Goal: Task Accomplishment & Management: Complete application form

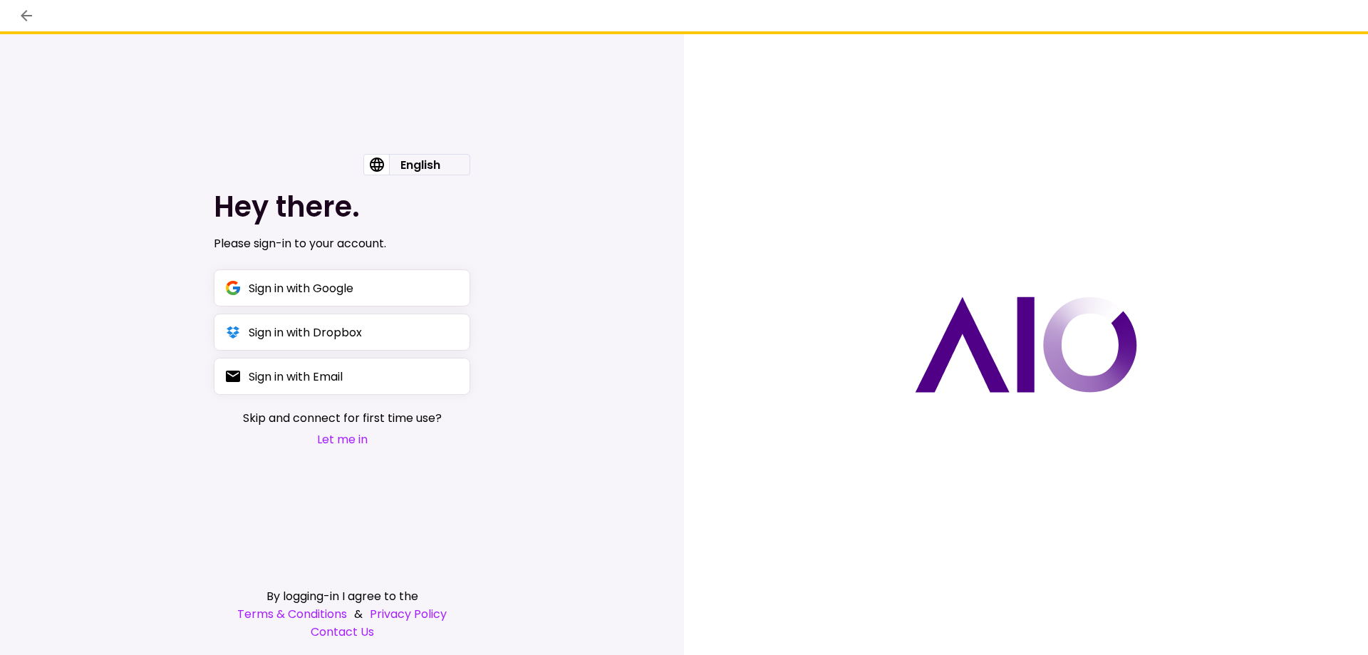
click at [346, 443] on button "Let me in" at bounding box center [342, 439] width 199 height 18
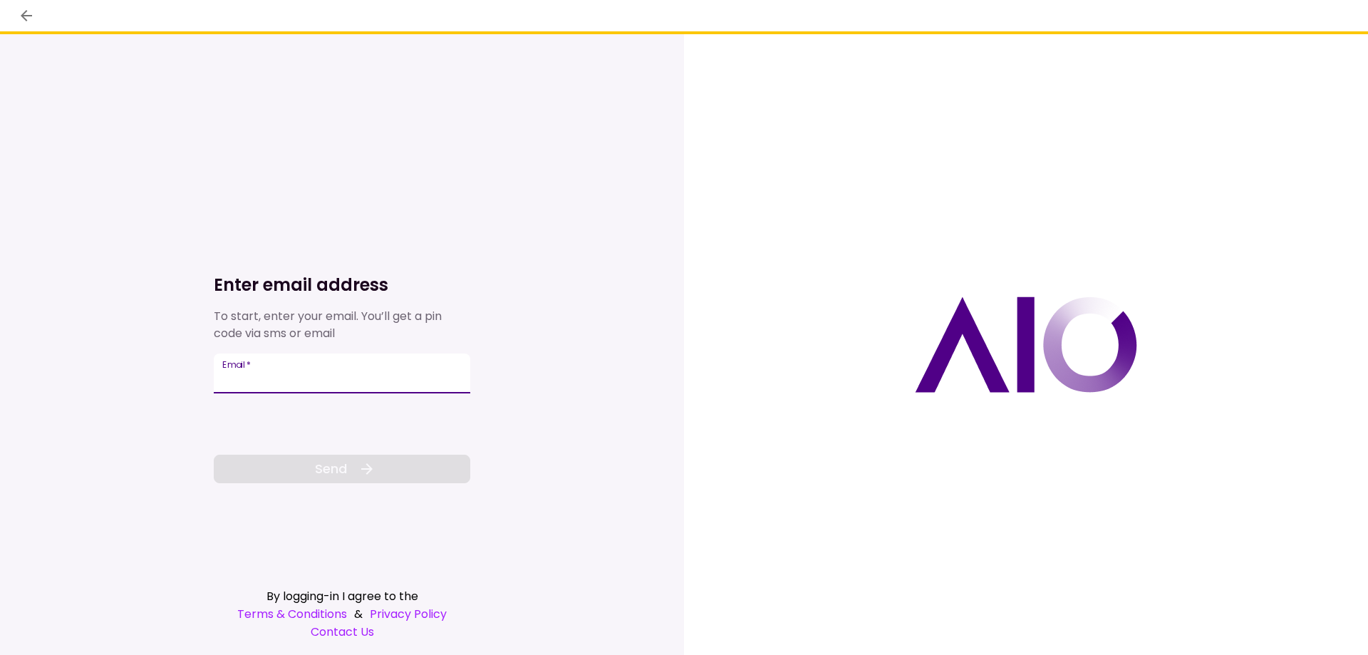
click at [308, 384] on input "Email   *" at bounding box center [342, 373] width 256 height 40
type input "**********"
click at [313, 465] on button "Send" at bounding box center [342, 469] width 256 height 28
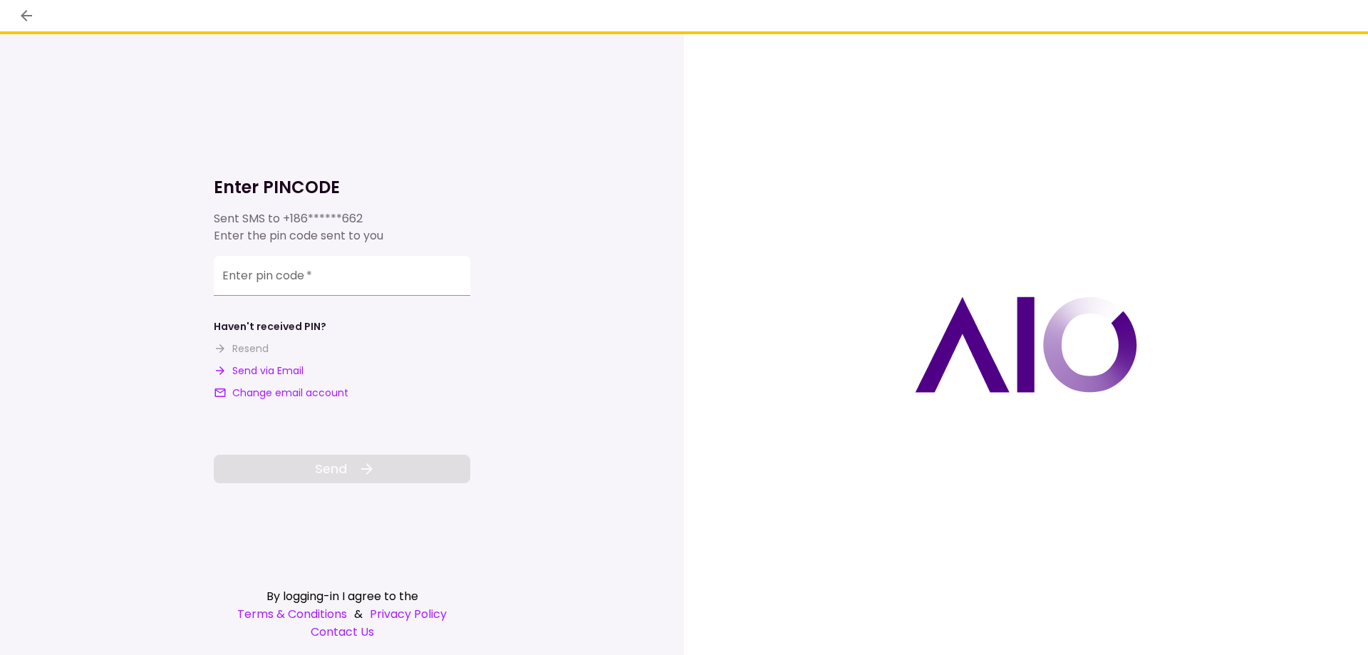
click at [259, 369] on button "Send via Email" at bounding box center [259, 370] width 90 height 15
click at [354, 278] on input "**********" at bounding box center [342, 276] width 256 height 40
paste input "******"
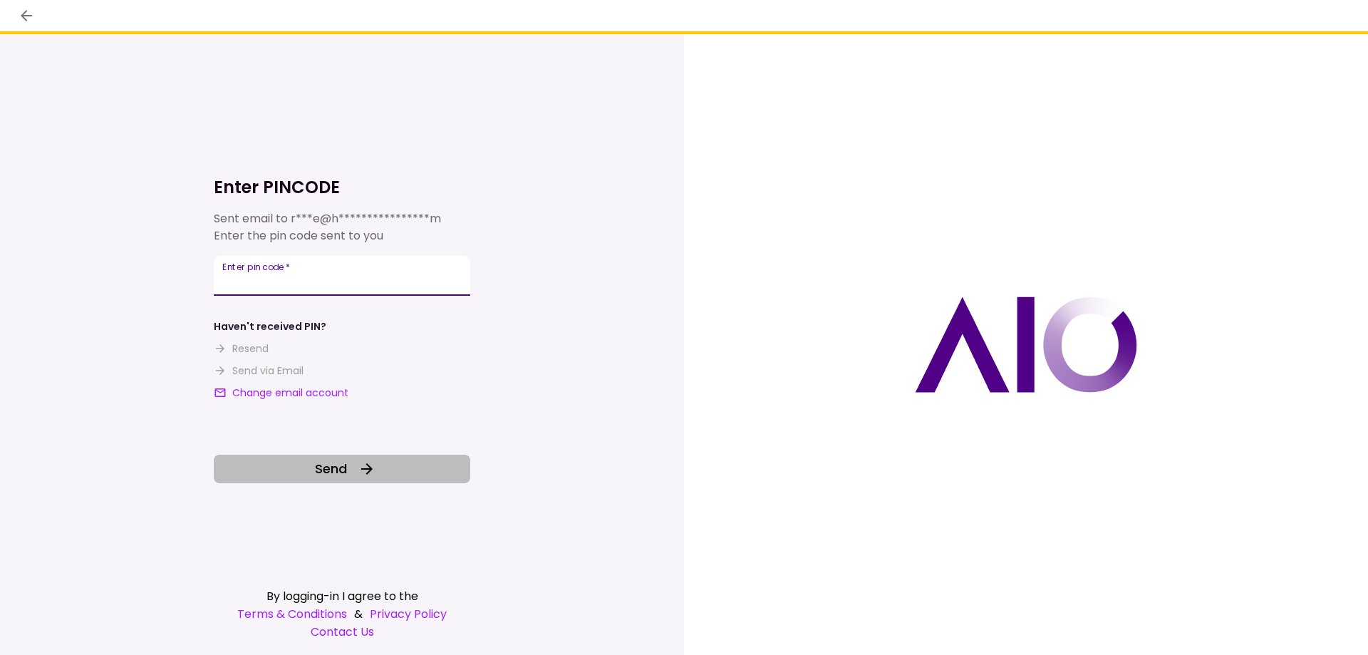
type input "******"
click at [365, 466] on icon at bounding box center [366, 468] width 17 height 17
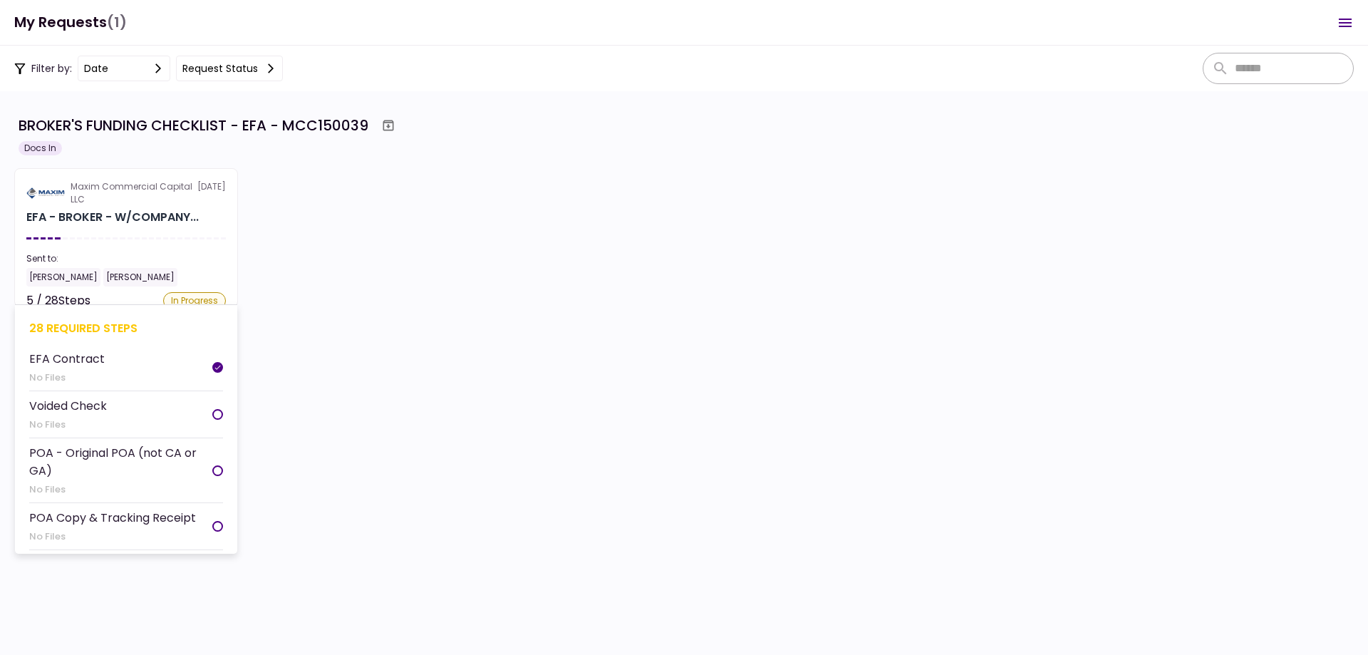
click at [143, 234] on section "Maxim Commercial Capital LLC [DATE] EFA - BROKER - W/COMPANY... Sent to: [PERSO…" at bounding box center [126, 237] width 224 height 139
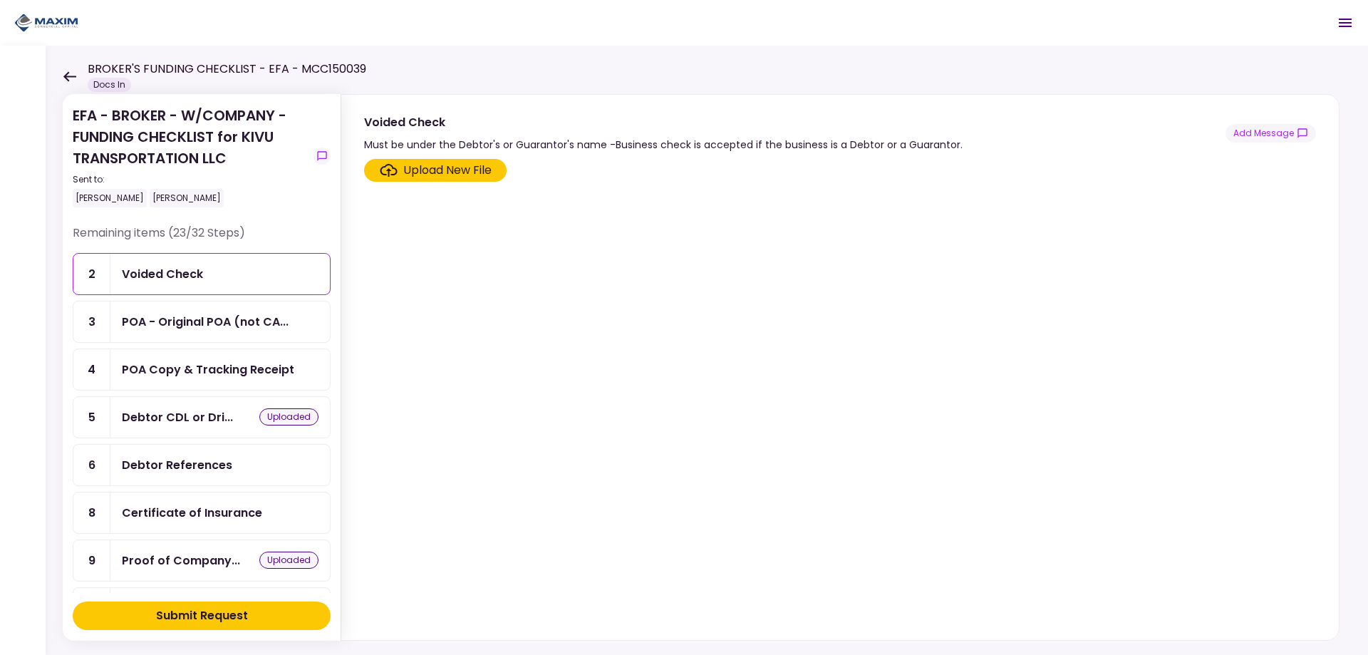
click at [447, 173] on div "Upload New File" at bounding box center [447, 170] width 88 height 17
click at [0, 0] on input "Upload New File" at bounding box center [0, 0] width 0 height 0
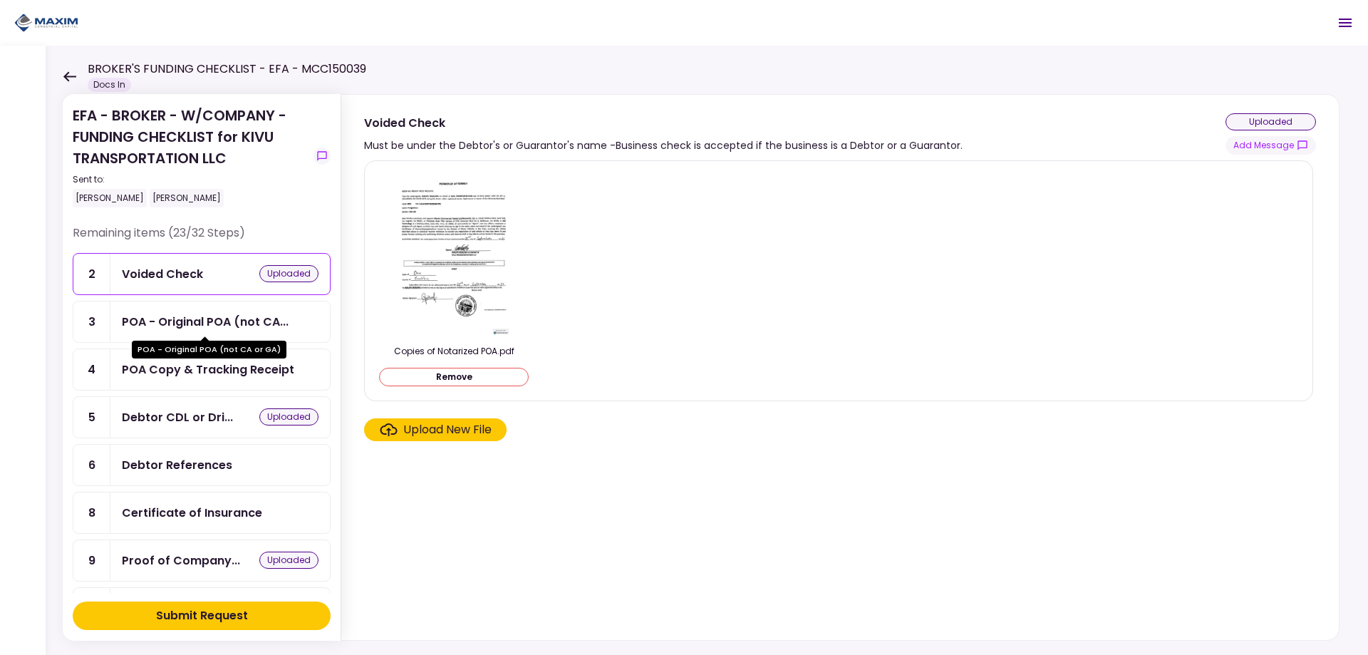
click at [190, 314] on div "POA - Original POA (not CA..." at bounding box center [205, 322] width 167 height 18
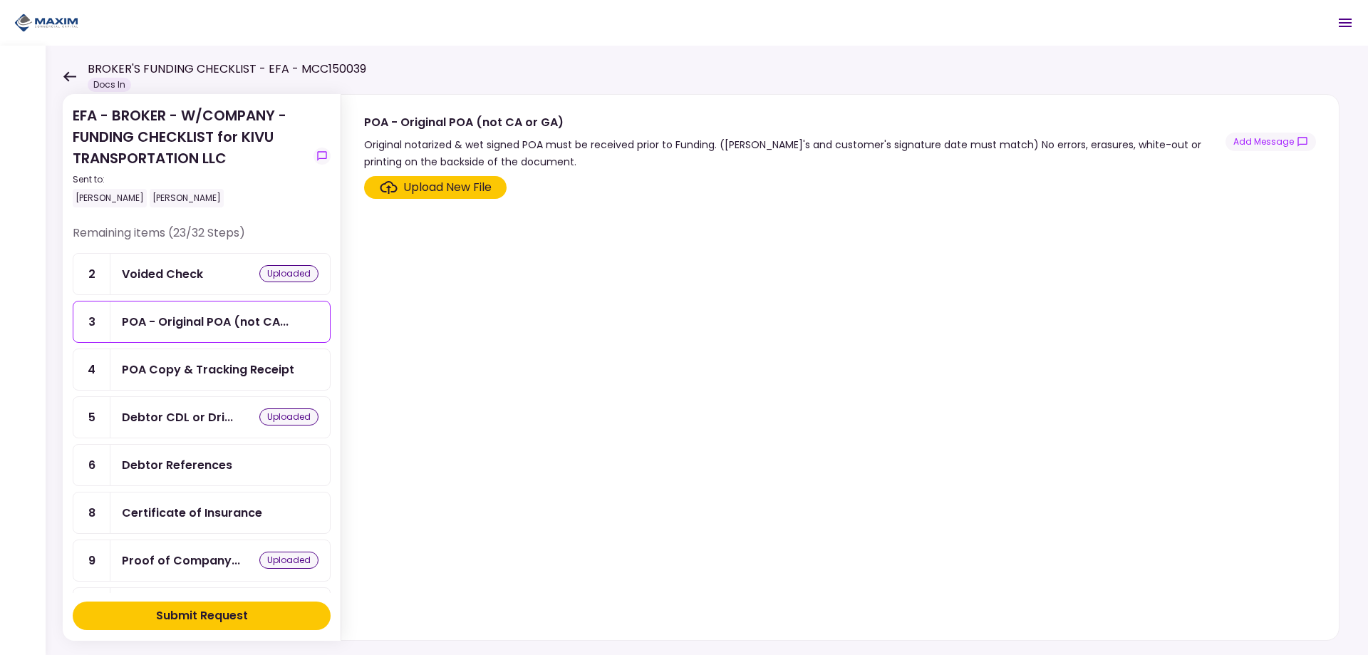
click at [426, 189] on div "Upload New File" at bounding box center [447, 187] width 88 height 17
click at [0, 0] on input "Upload New File" at bounding box center [0, 0] width 0 height 0
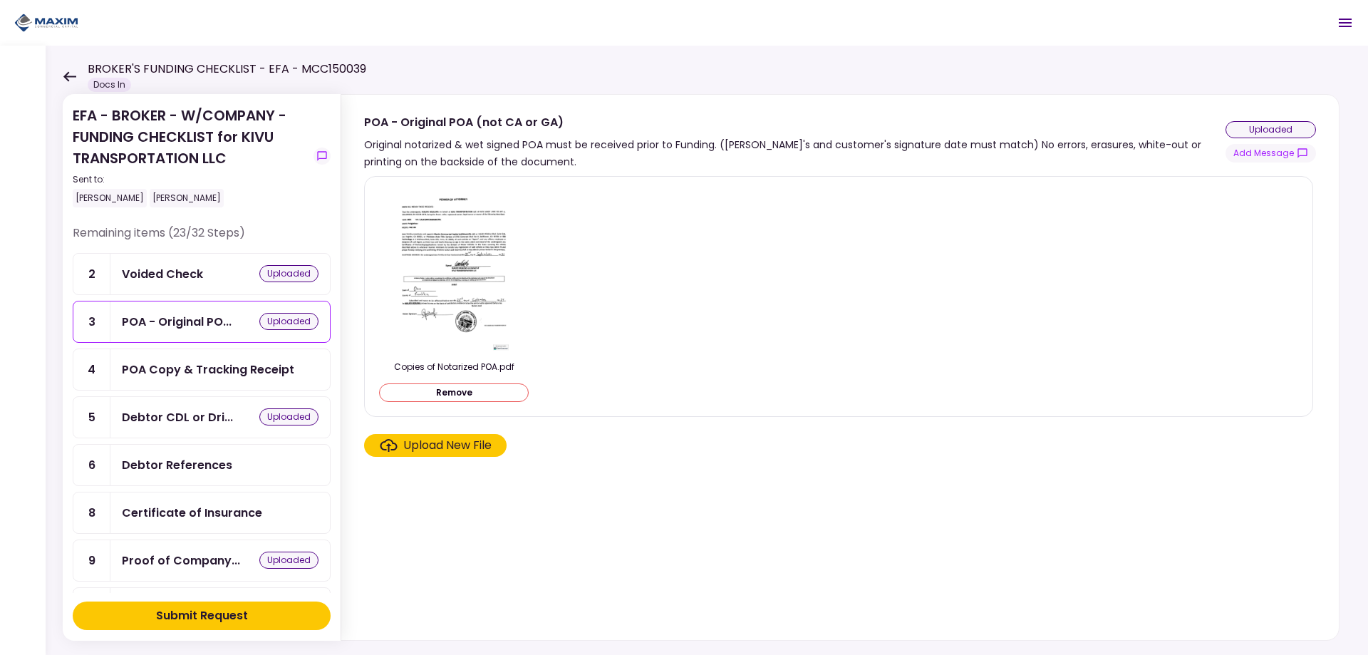
click at [422, 446] on div "Upload New File" at bounding box center [447, 445] width 88 height 17
click at [0, 0] on input "Upload New File" at bounding box center [0, 0] width 0 height 0
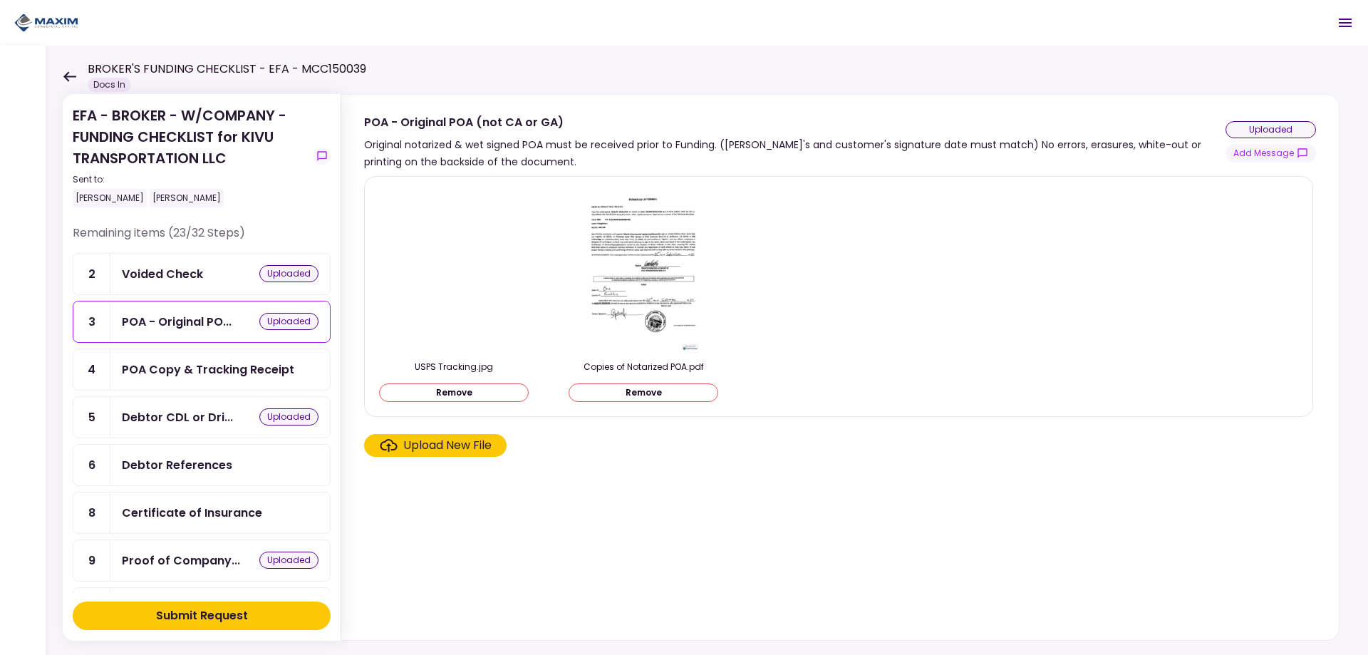
click at [203, 369] on div "POA Copy & Tracking Receipt" at bounding box center [208, 370] width 172 height 18
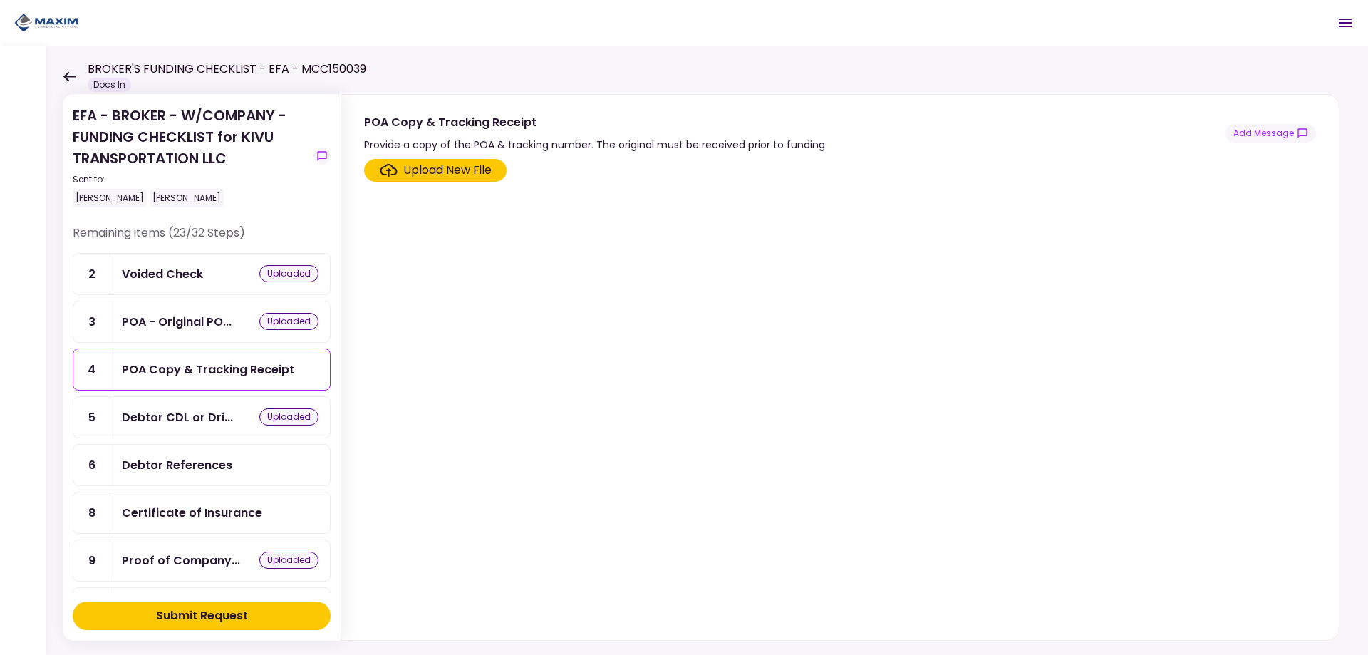
click at [444, 178] on div "Upload New File" at bounding box center [447, 170] width 88 height 17
click at [0, 0] on input "Upload New File" at bounding box center [0, 0] width 0 height 0
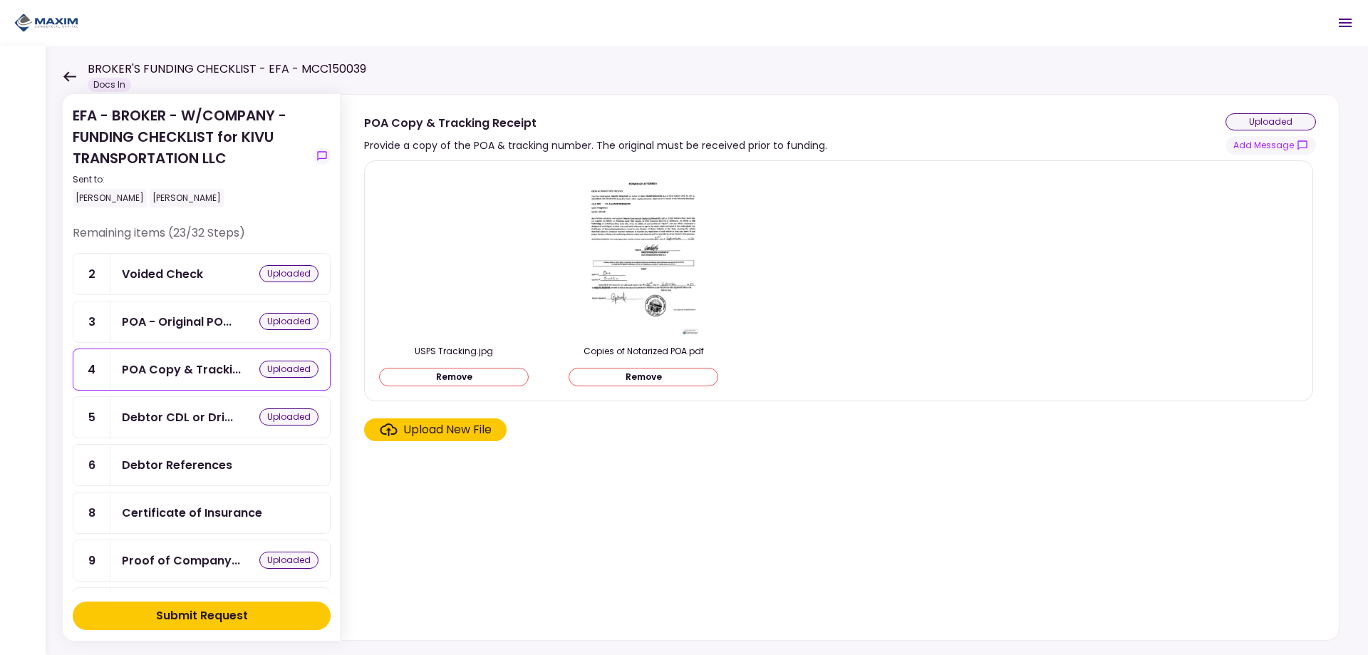
click at [240, 463] on div "Debtor References" at bounding box center [220, 465] width 197 height 18
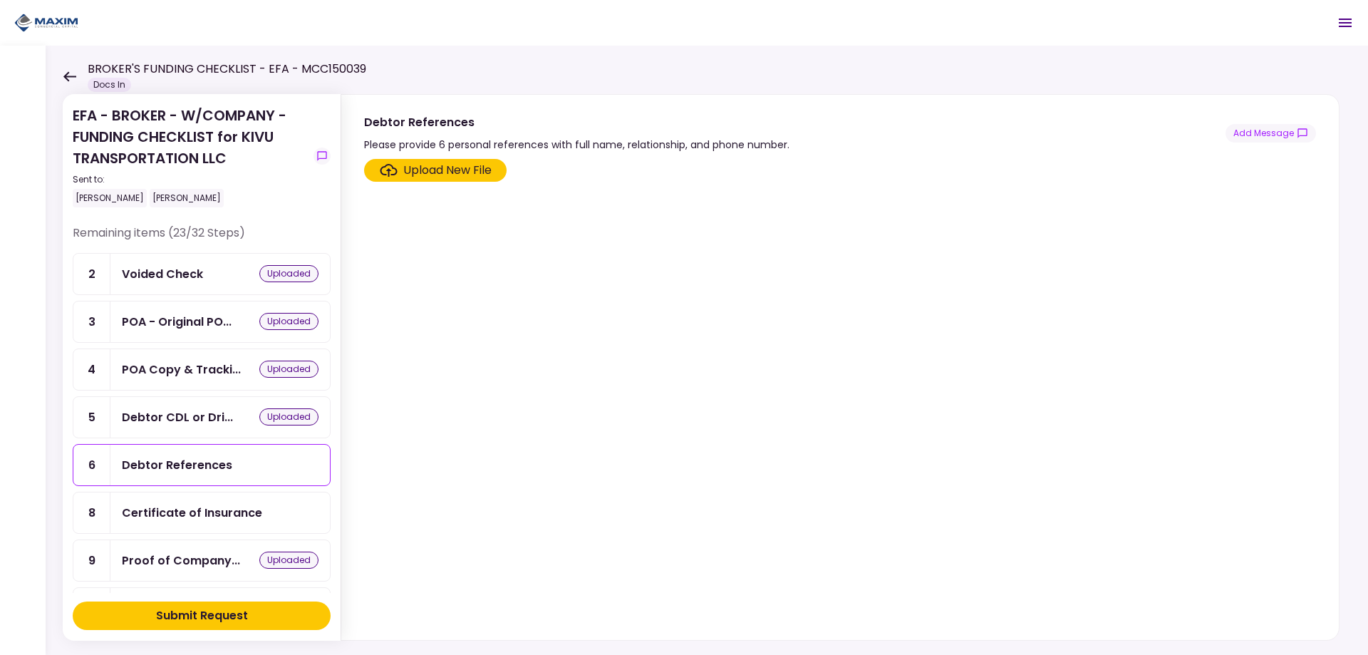
click at [462, 168] on div "Upload New File" at bounding box center [447, 170] width 88 height 17
click at [0, 0] on input "Upload New File" at bounding box center [0, 0] width 0 height 0
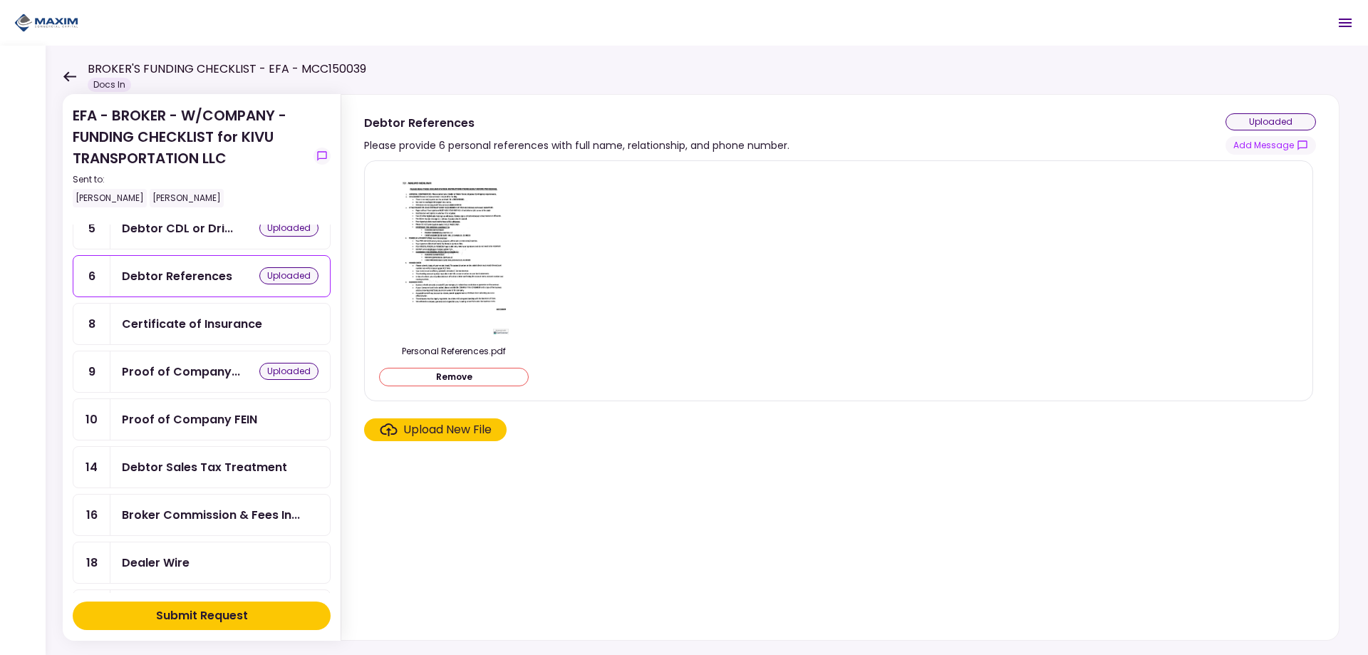
scroll to position [214, 0]
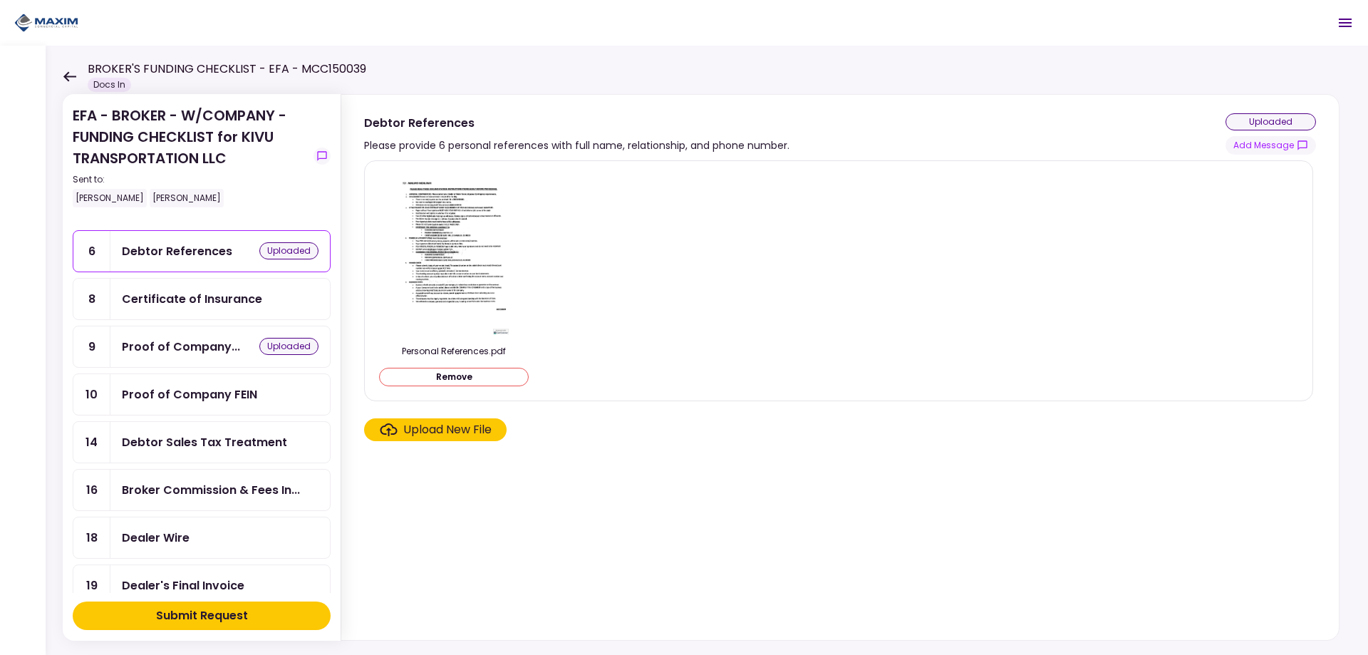
click at [234, 401] on div "Proof of Company FEIN" at bounding box center [189, 394] width 135 height 18
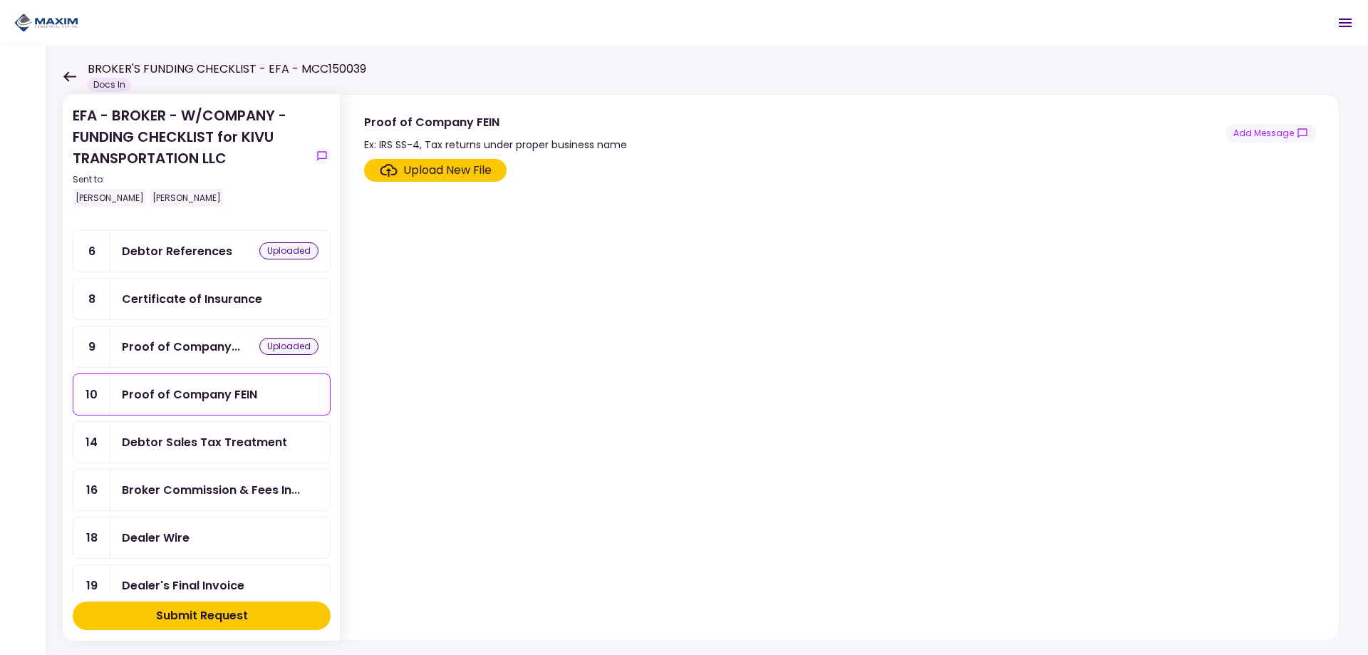
click at [420, 173] on div "Upload New File" at bounding box center [447, 170] width 88 height 17
click at [0, 0] on input "Upload New File" at bounding box center [0, 0] width 0 height 0
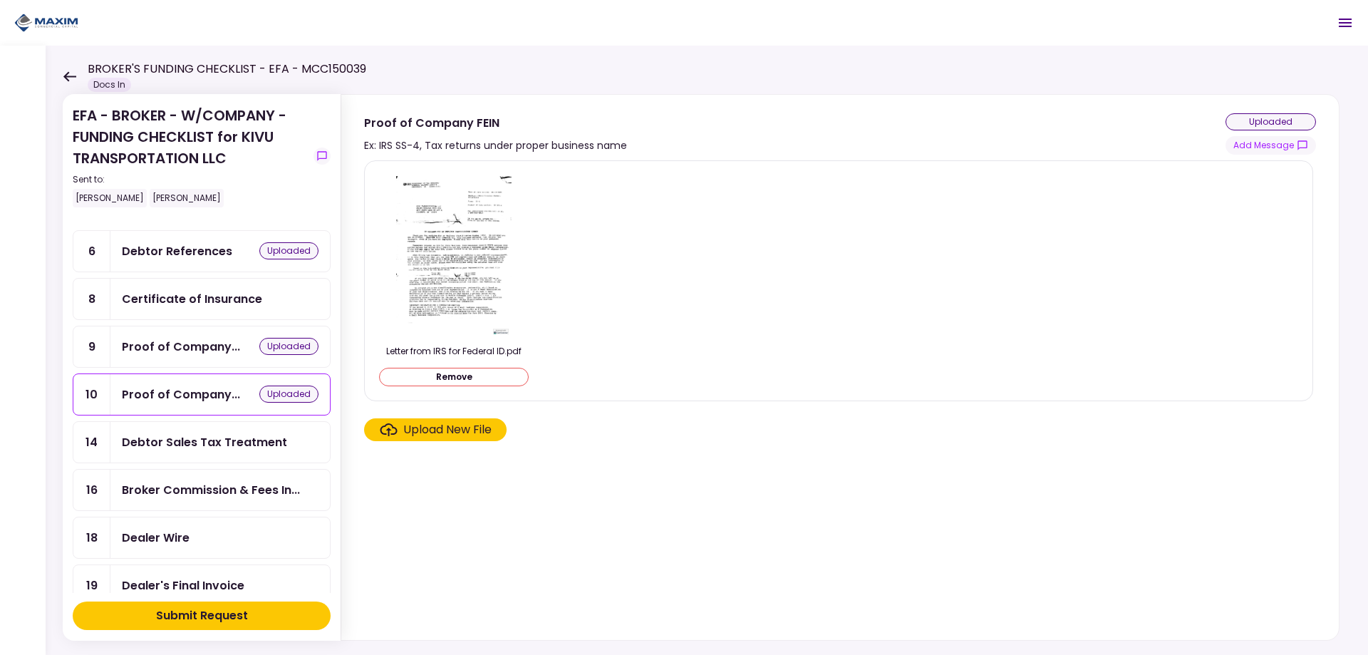
click at [236, 442] on div "Debtor Sales Tax Treatment" at bounding box center [204, 442] width 165 height 18
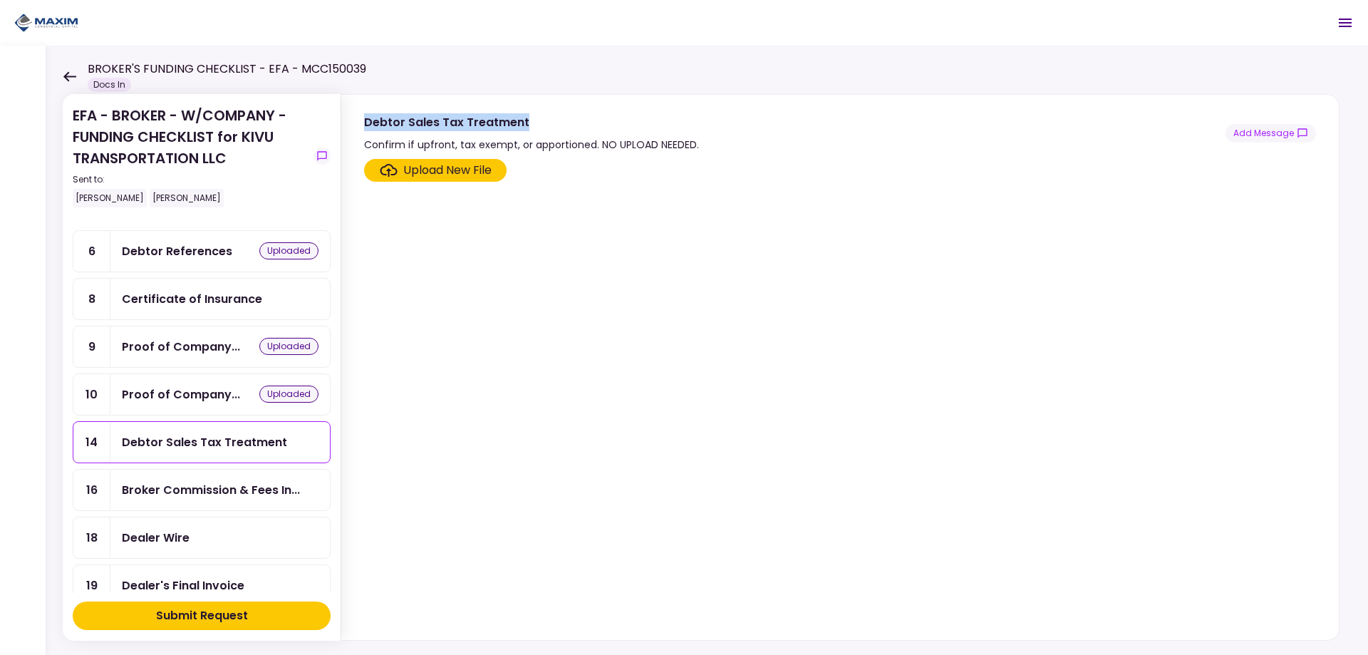
drag, startPoint x: 531, startPoint y: 123, endPoint x: 363, endPoint y: 128, distance: 168.2
click at [363, 128] on section "Debtor Sales Tax Treatment Confirm if upfront, tax exempt, or apportioned. NO U…" at bounding box center [839, 124] width 997 height 58
copy div "Debtor Sales Tax Treatment"
click at [414, 175] on div "Upload New File" at bounding box center [447, 170] width 88 height 17
click at [0, 0] on input "Upload New File" at bounding box center [0, 0] width 0 height 0
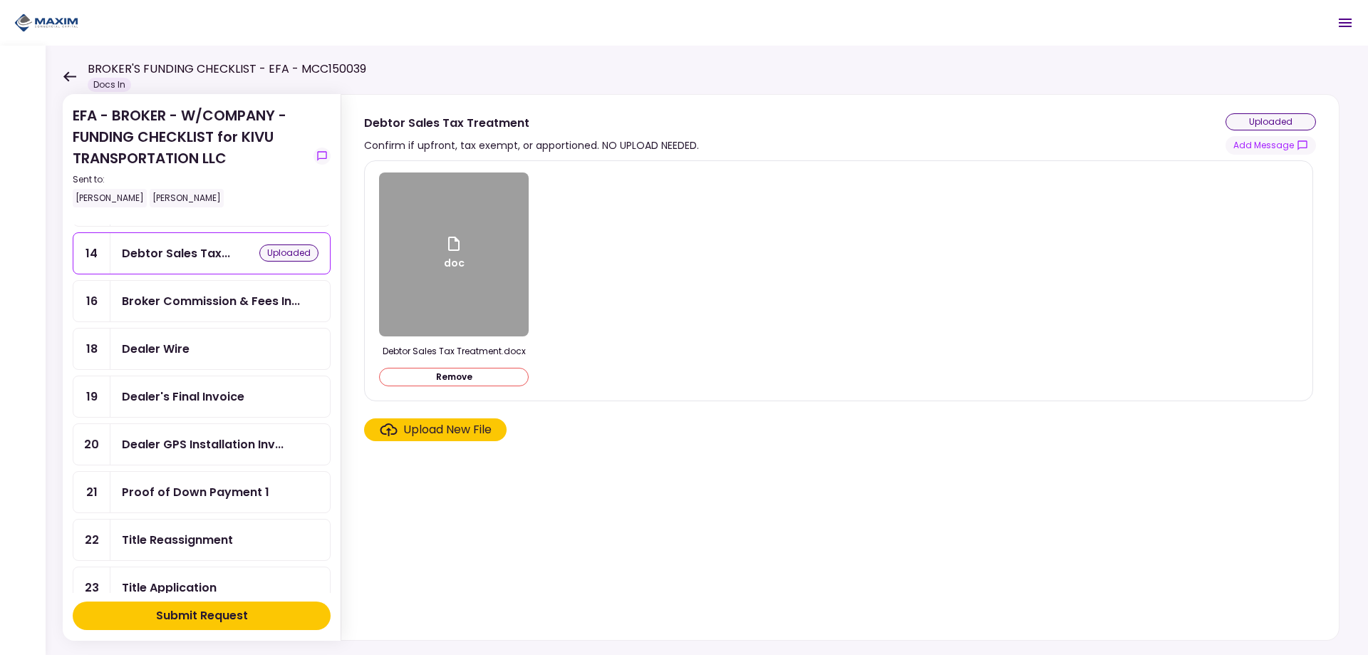
scroll to position [427, 0]
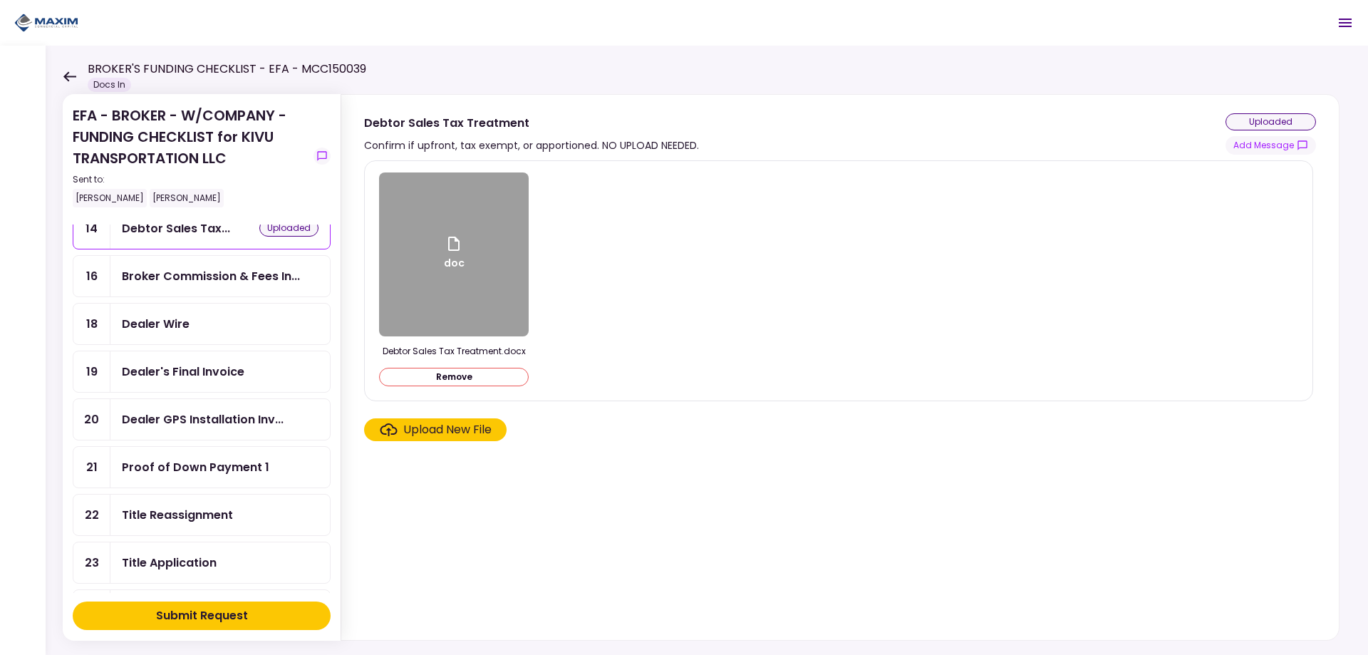
click at [201, 513] on div "Title Reassignment" at bounding box center [177, 515] width 111 height 18
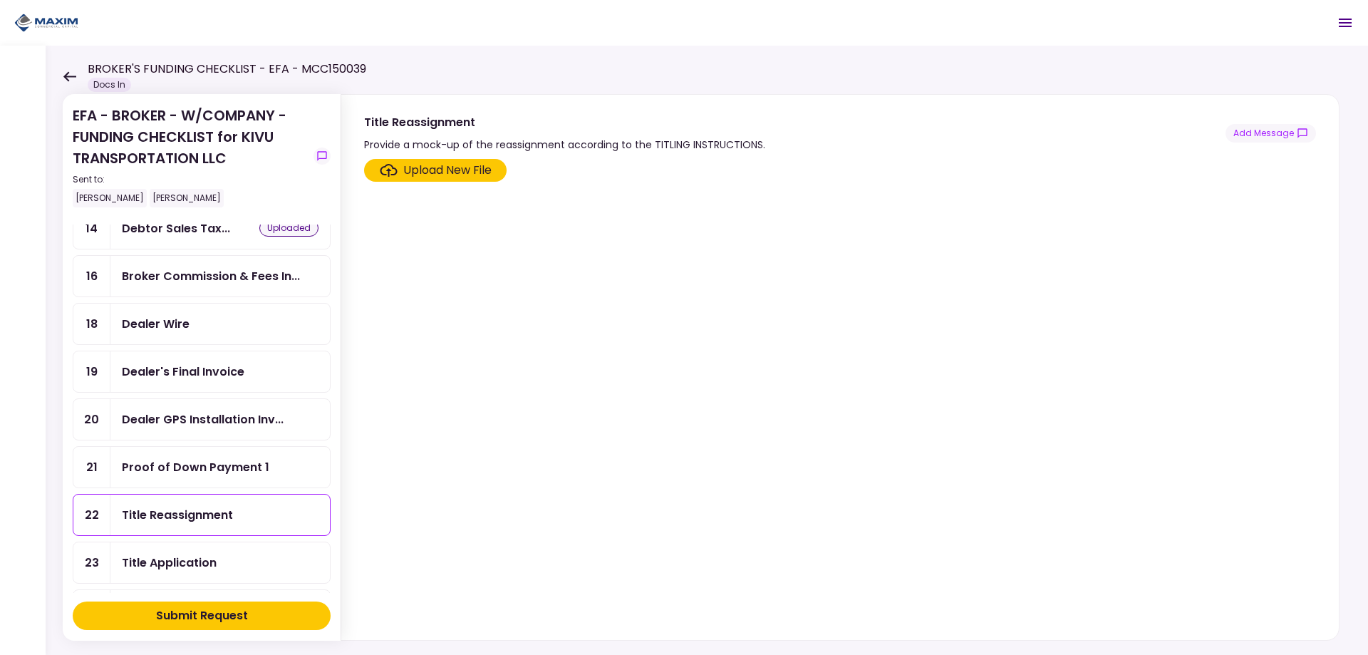
click at [413, 178] on div "Upload New File" at bounding box center [447, 170] width 88 height 17
click at [0, 0] on input "Upload New File" at bounding box center [0, 0] width 0 height 0
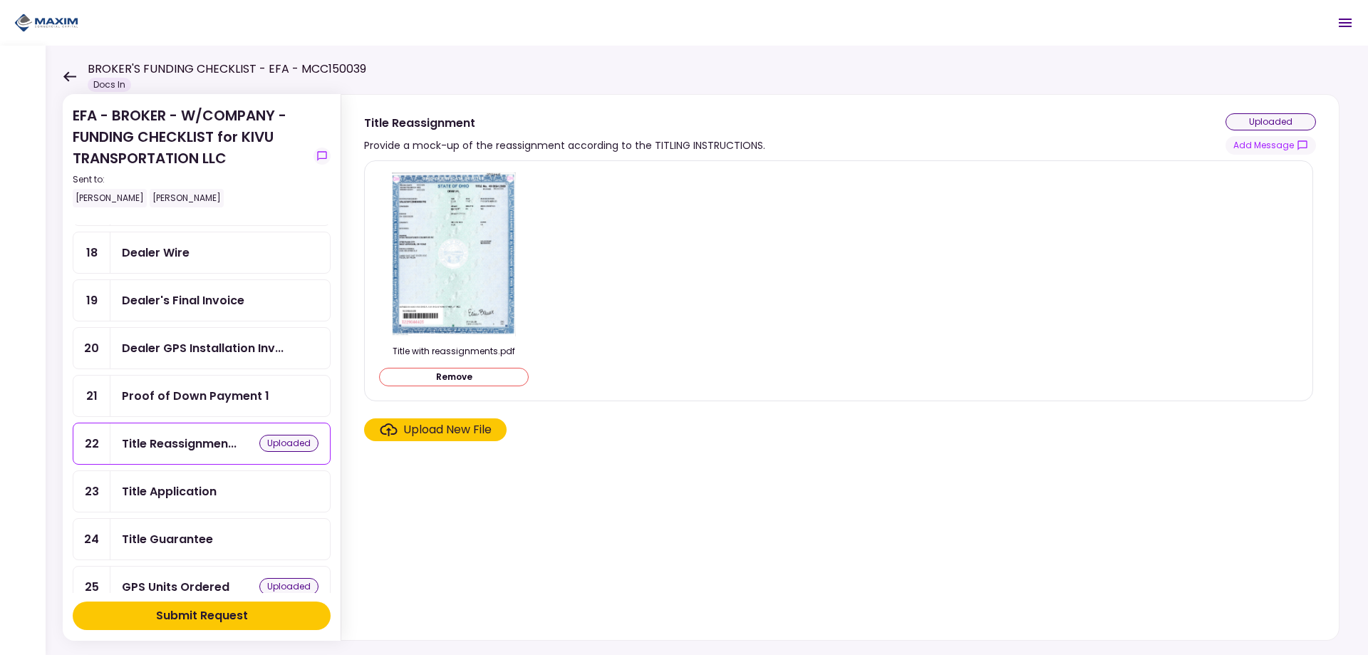
scroll to position [570, 0]
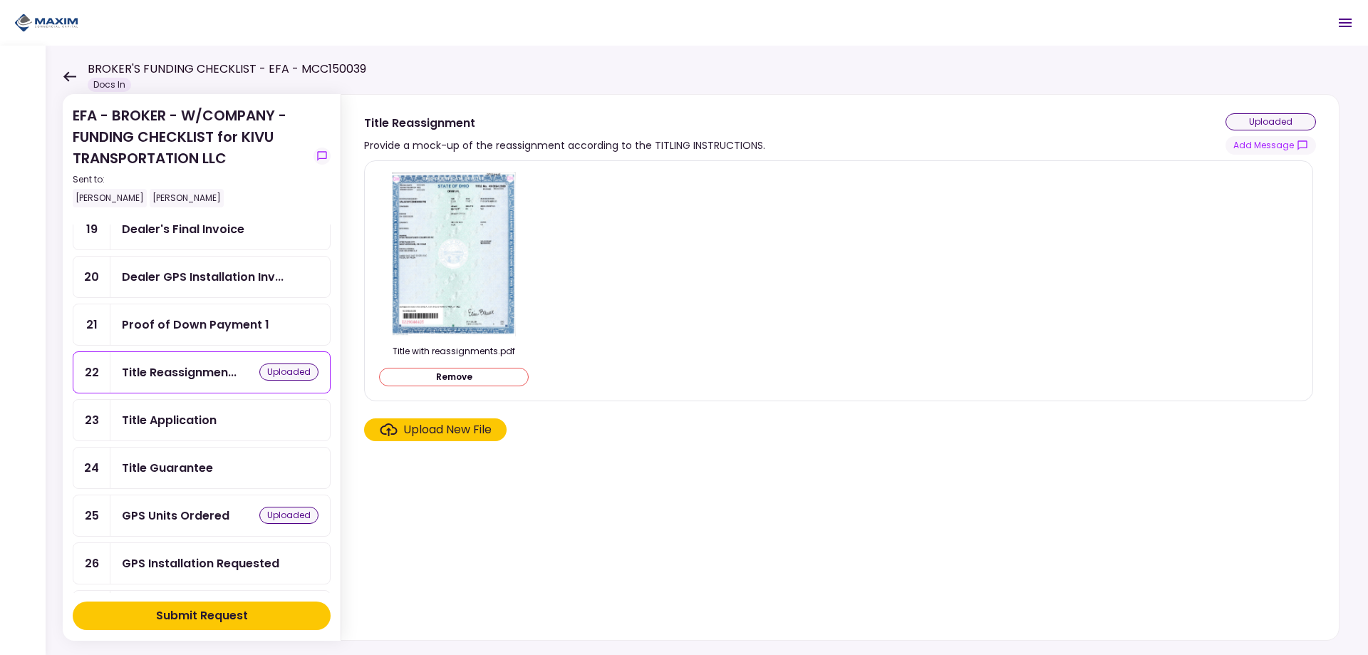
click at [175, 470] on div "Title Guarantee" at bounding box center [167, 468] width 91 height 18
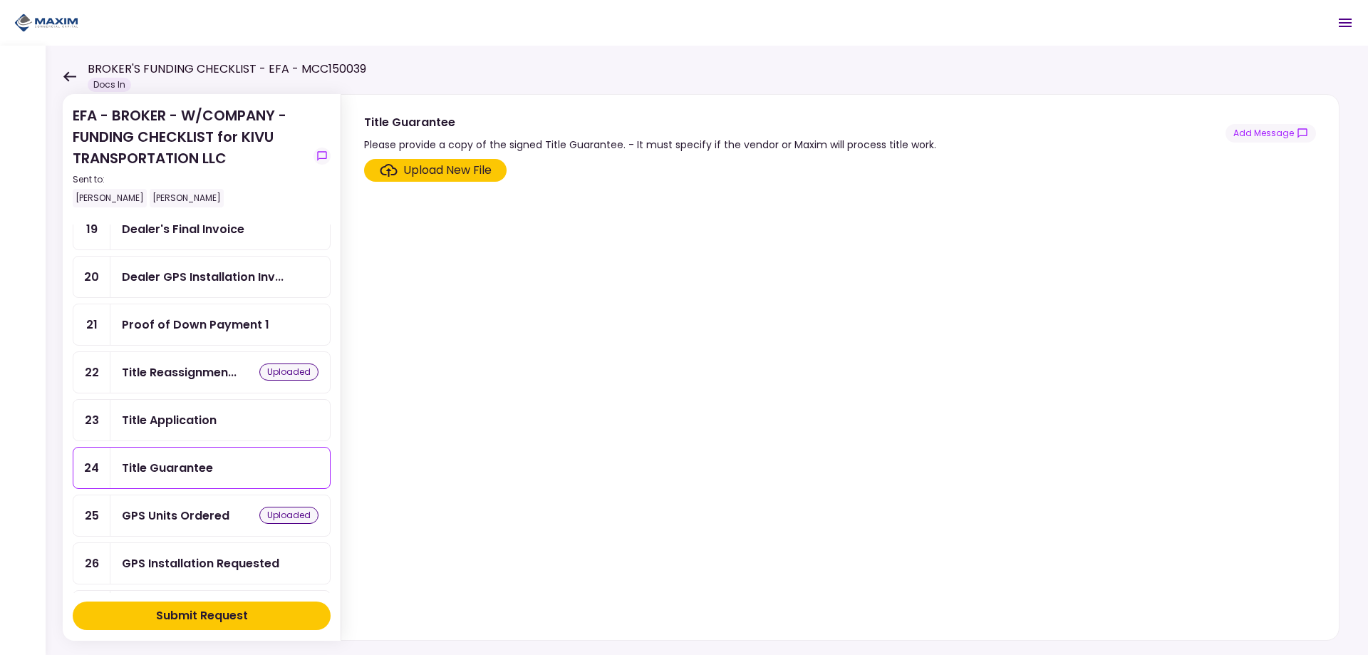
click at [457, 172] on div "Upload New File" at bounding box center [447, 170] width 88 height 17
click at [0, 0] on input "Upload New File" at bounding box center [0, 0] width 0 height 0
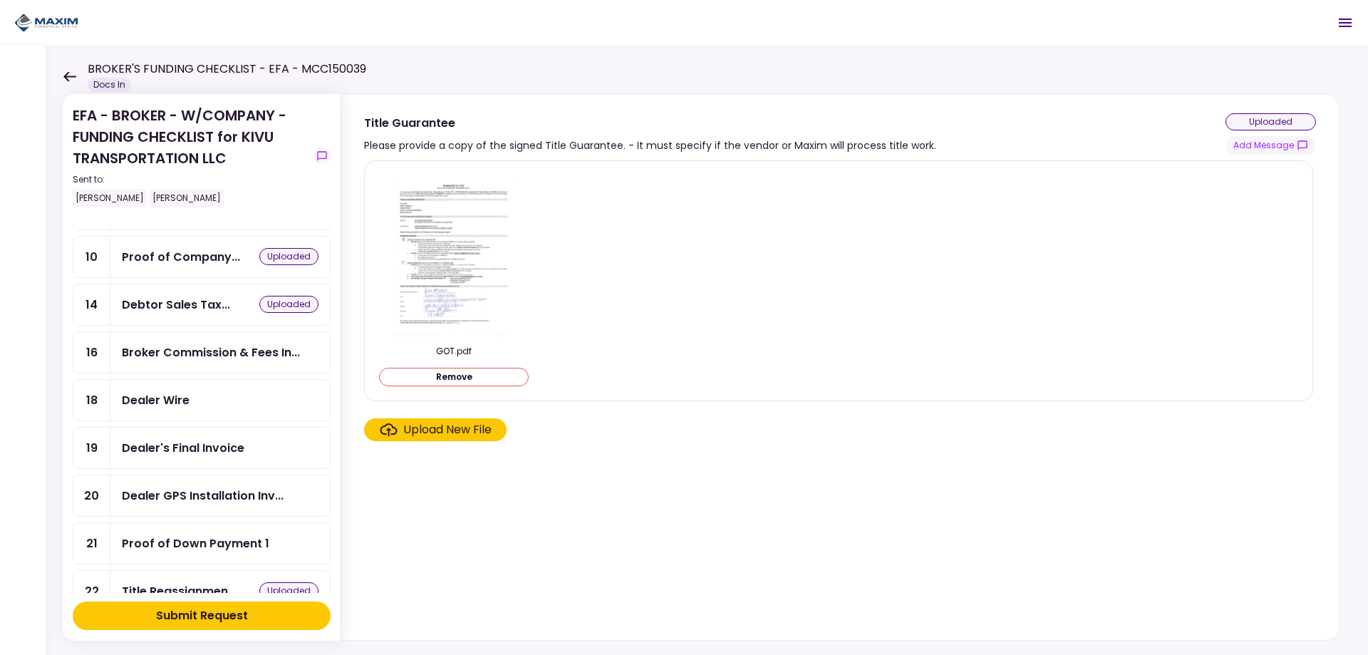
scroll to position [214, 0]
